Goal: Check status: Check status

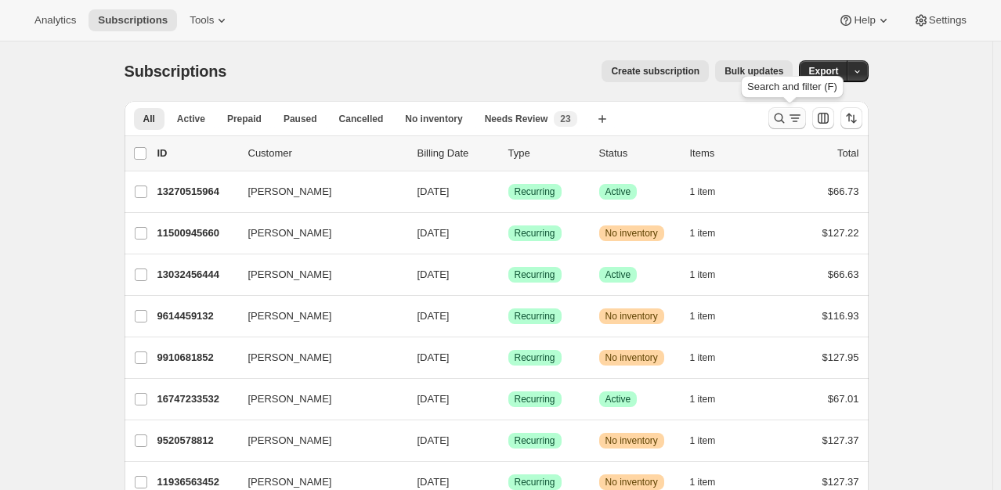
click at [774, 115] on button "Search and filter results" at bounding box center [788, 118] width 38 height 22
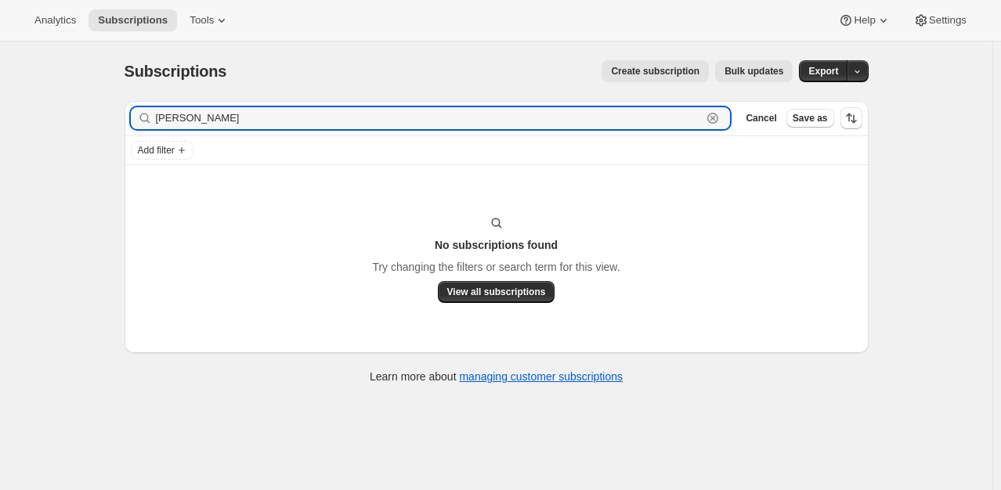
drag, startPoint x: 182, startPoint y: 114, endPoint x: 145, endPoint y: 119, distance: 37.1
click at [145, 119] on div "[PERSON_NAME] Clear" at bounding box center [431, 118] width 600 height 22
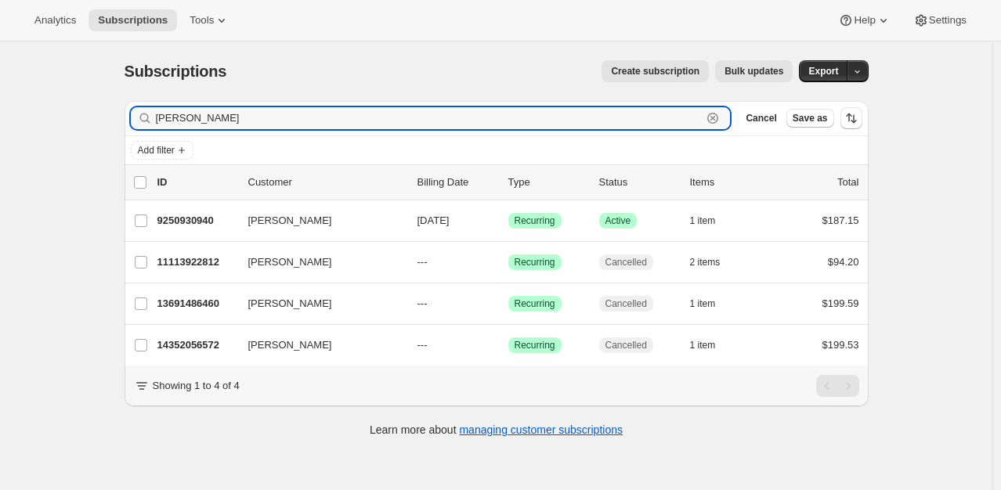
type input "[PERSON_NAME]"
drag, startPoint x: 195, startPoint y: 121, endPoint x: 131, endPoint y: 118, distance: 64.3
click at [131, 118] on div "Filter subscribers [PERSON_NAME] Clear Cancel Save as" at bounding box center [497, 118] width 744 height 34
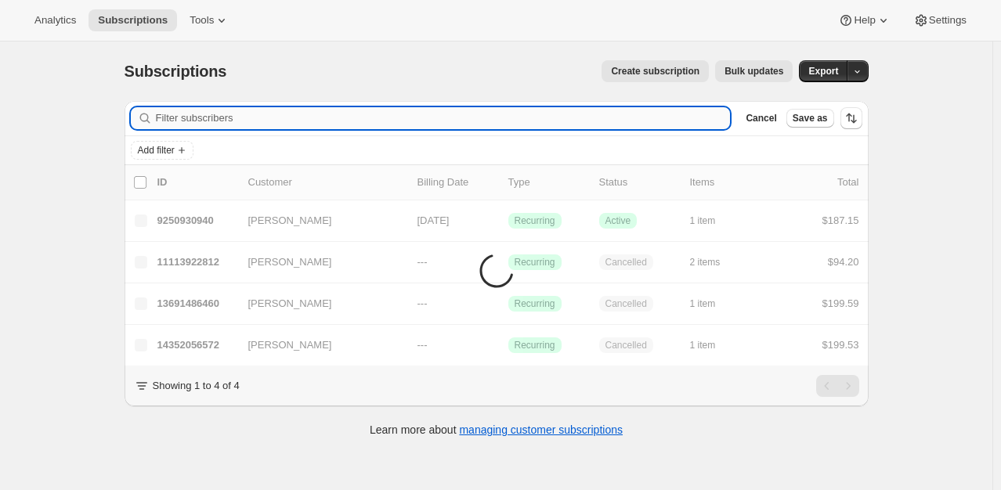
paste input "[EMAIL_ADDRESS][DOMAIN_NAME]"
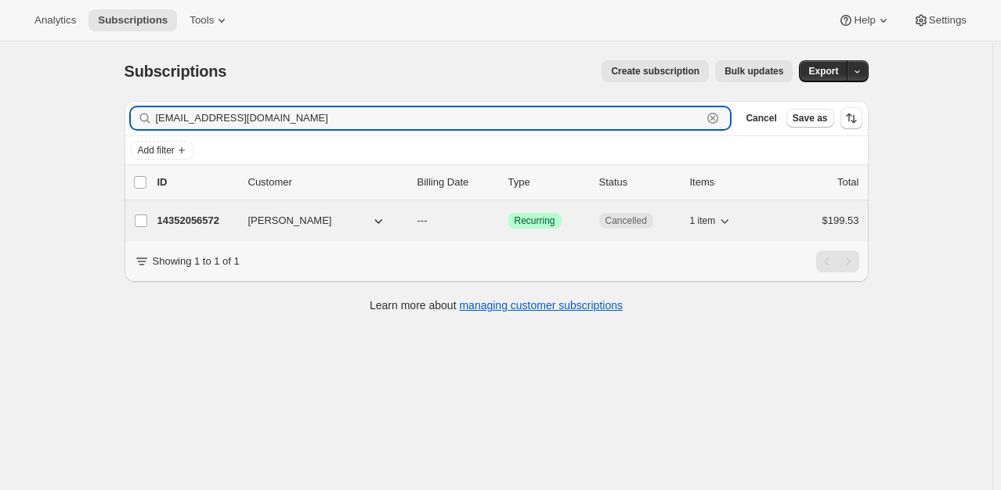
type input "[EMAIL_ADDRESS][DOMAIN_NAME]"
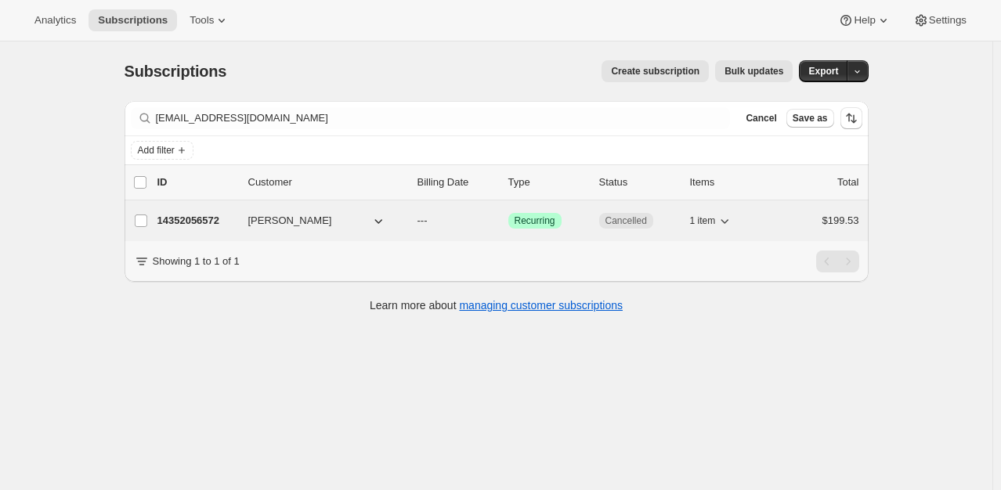
click at [211, 215] on p "14352056572" at bounding box center [196, 221] width 78 height 16
